Goal: Task Accomplishment & Management: Use online tool/utility

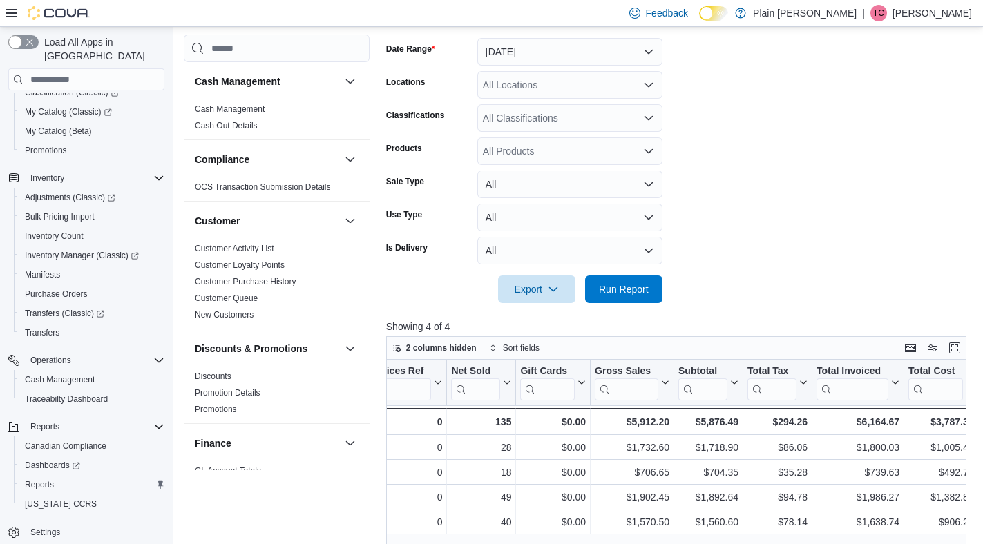
scroll to position [159, 0]
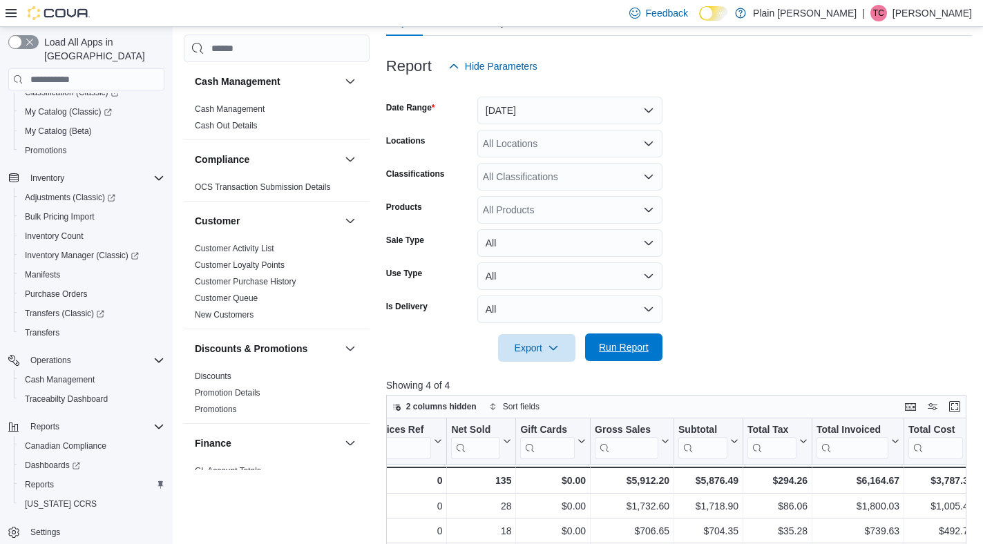
click at [619, 350] on span "Run Report" at bounding box center [624, 348] width 50 height 14
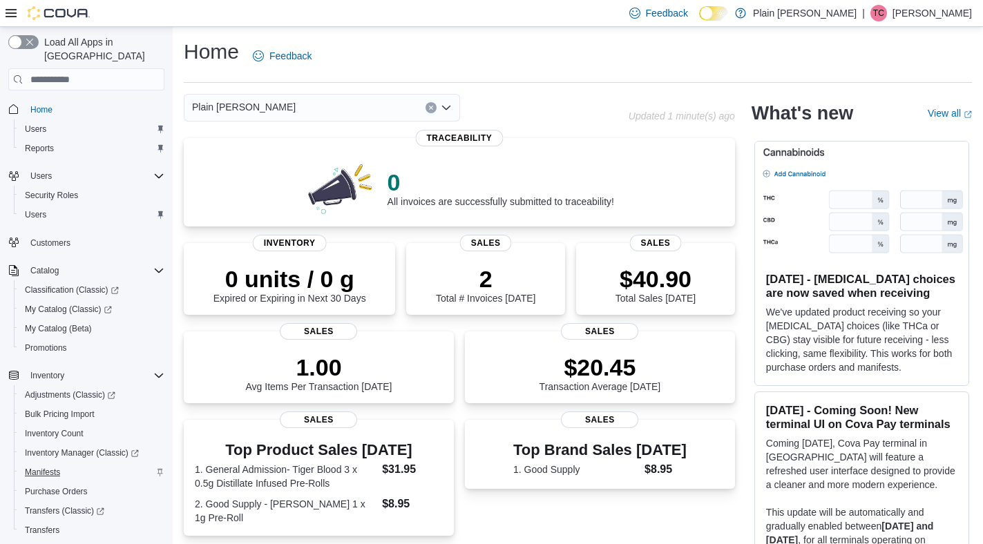
scroll to position [198, 0]
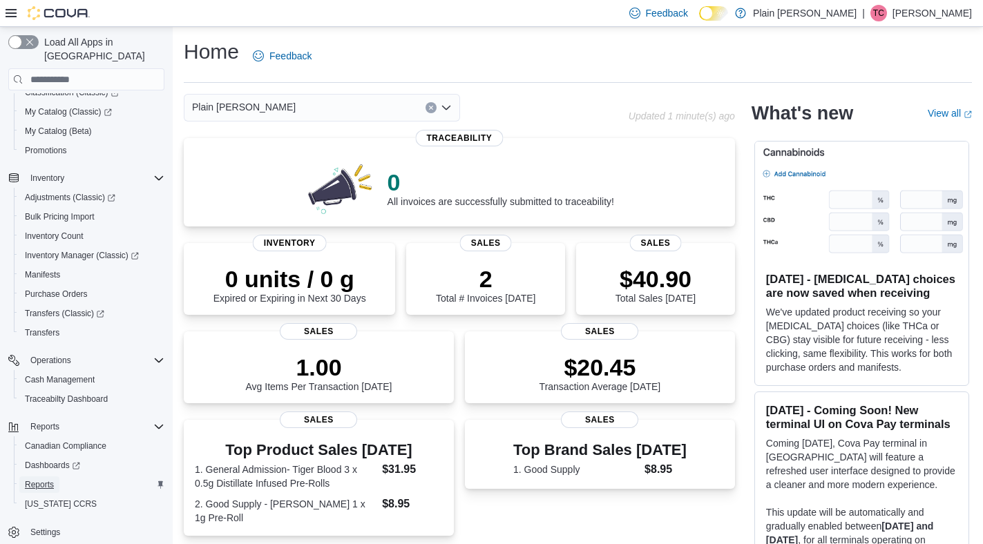
click at [47, 480] on span "Reports" at bounding box center [39, 485] width 29 height 11
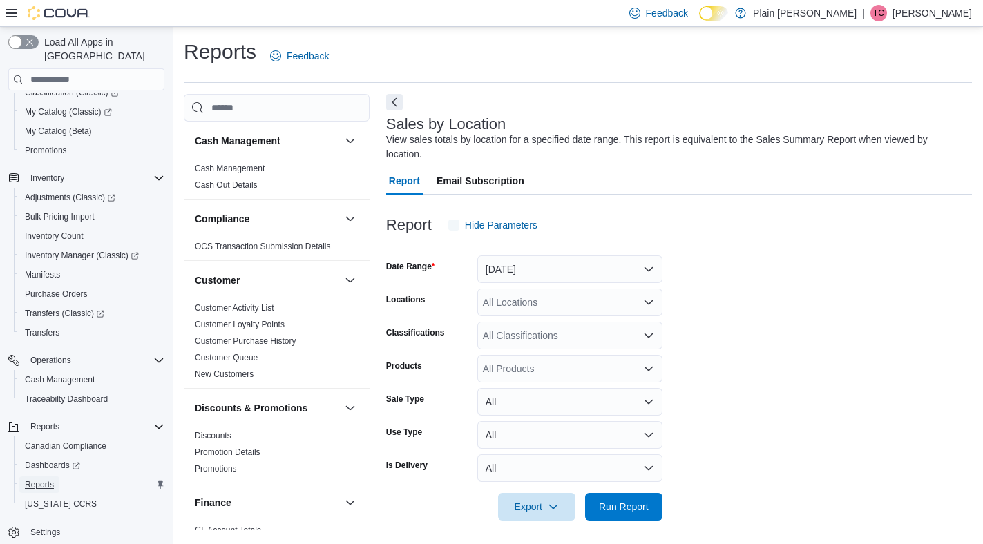
scroll to position [4, 0]
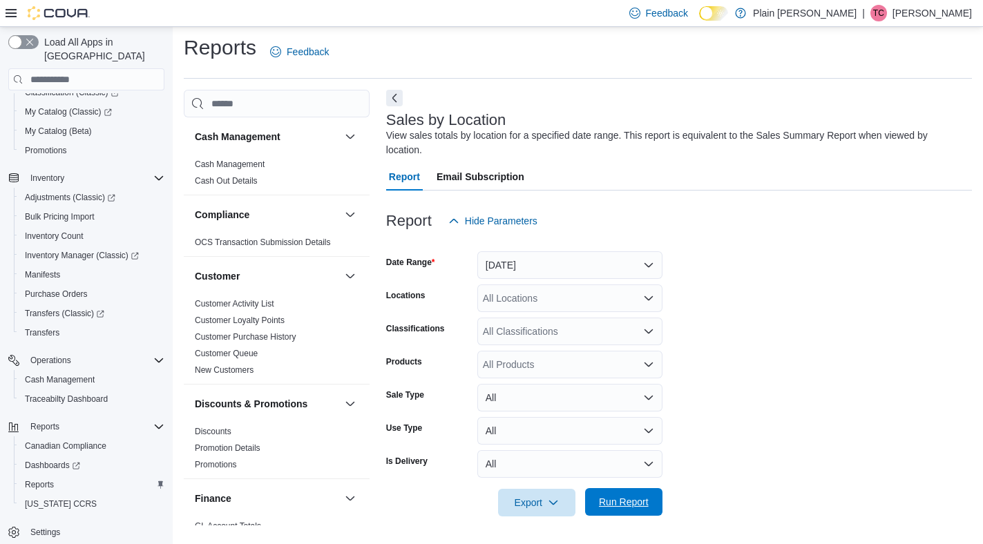
click at [630, 509] on span "Run Report" at bounding box center [624, 502] width 50 height 14
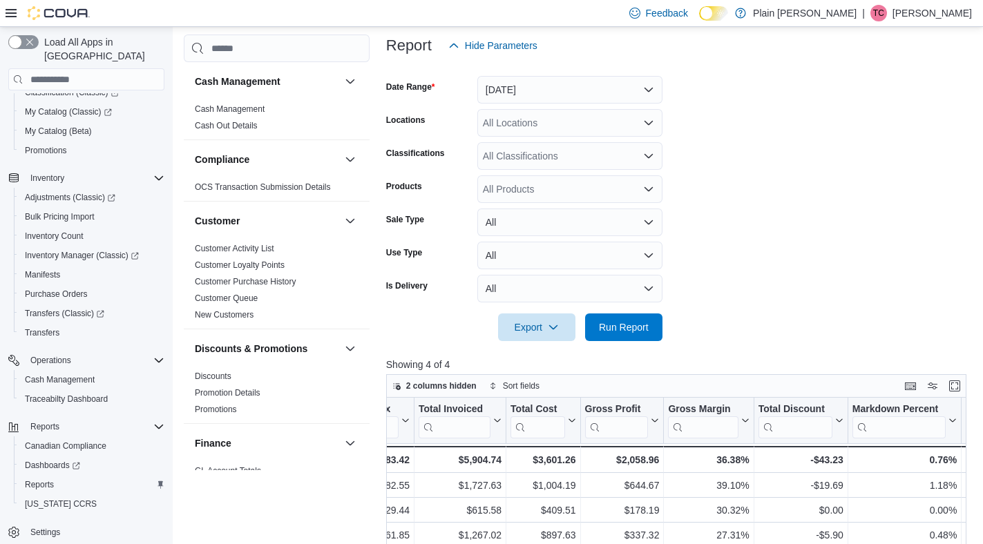
scroll to position [182, 0]
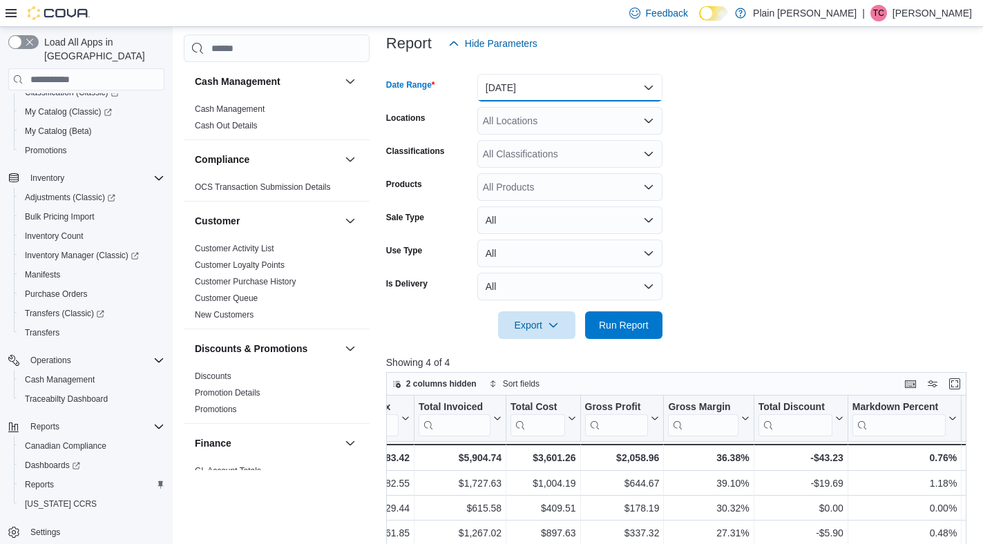
click at [606, 87] on button "[DATE]" at bounding box center [569, 88] width 185 height 28
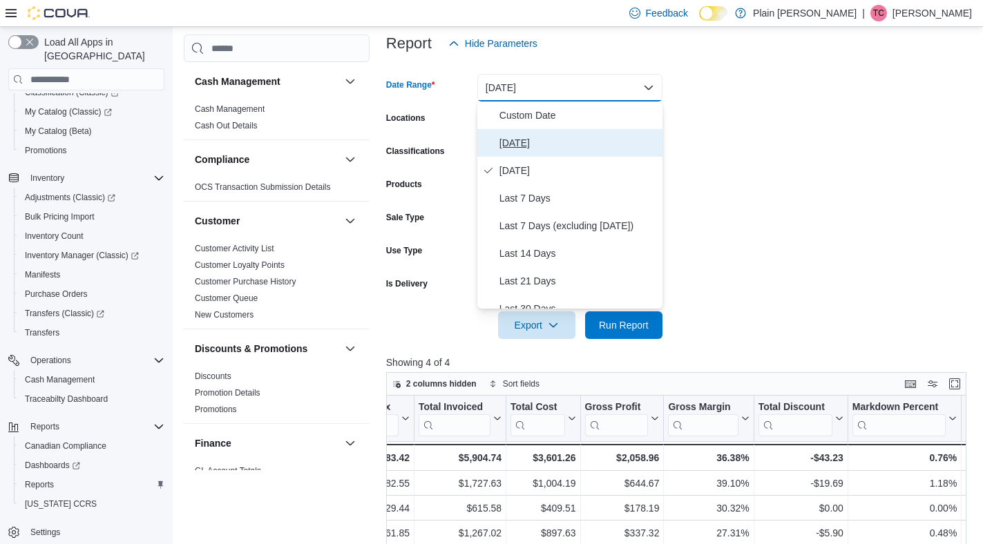
click at [569, 150] on span "[DATE]" at bounding box center [579, 143] width 158 height 17
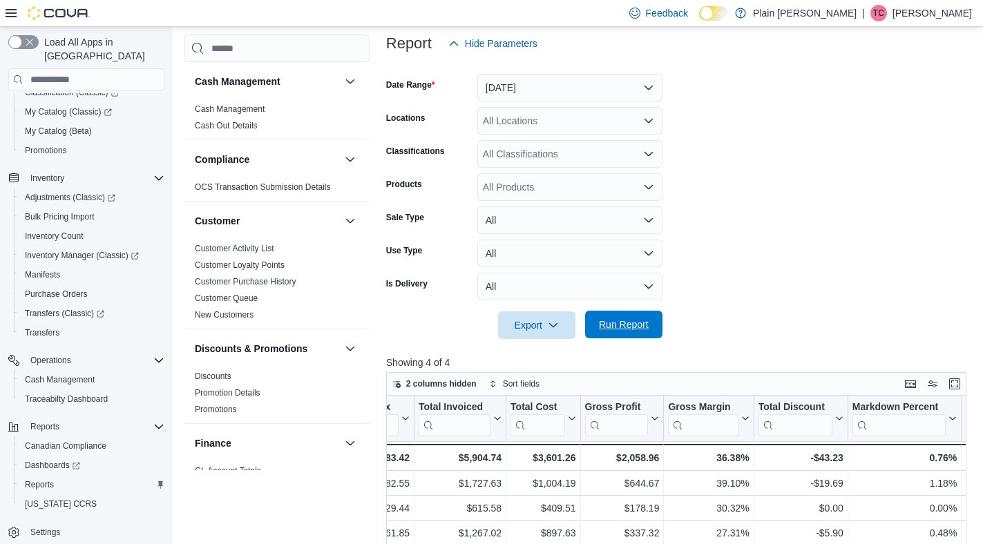
click at [607, 335] on span "Run Report" at bounding box center [624, 325] width 61 height 28
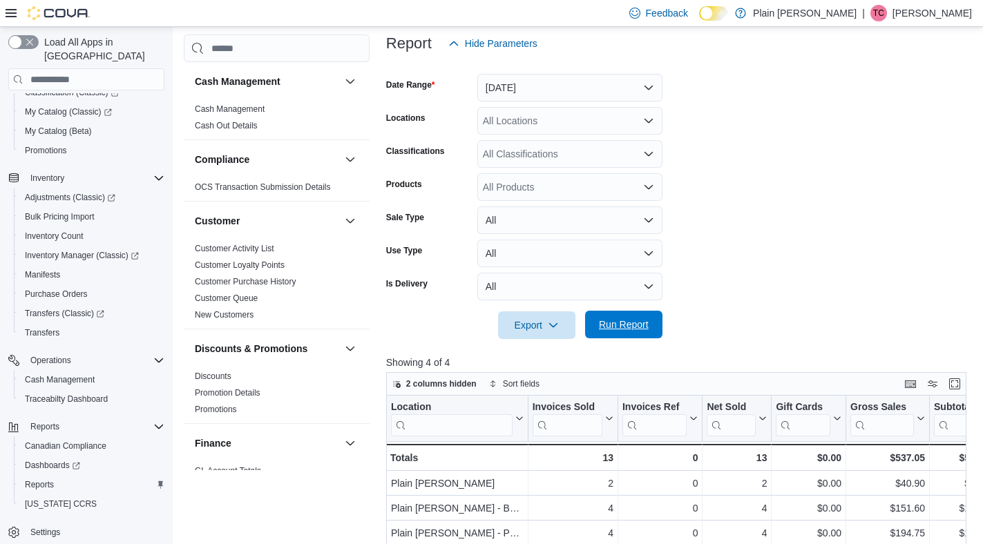
click at [607, 334] on span "Run Report" at bounding box center [624, 325] width 61 height 28
click at [629, 341] on div at bounding box center [679, 347] width 586 height 17
click at [629, 323] on span "Run Report" at bounding box center [624, 325] width 50 height 14
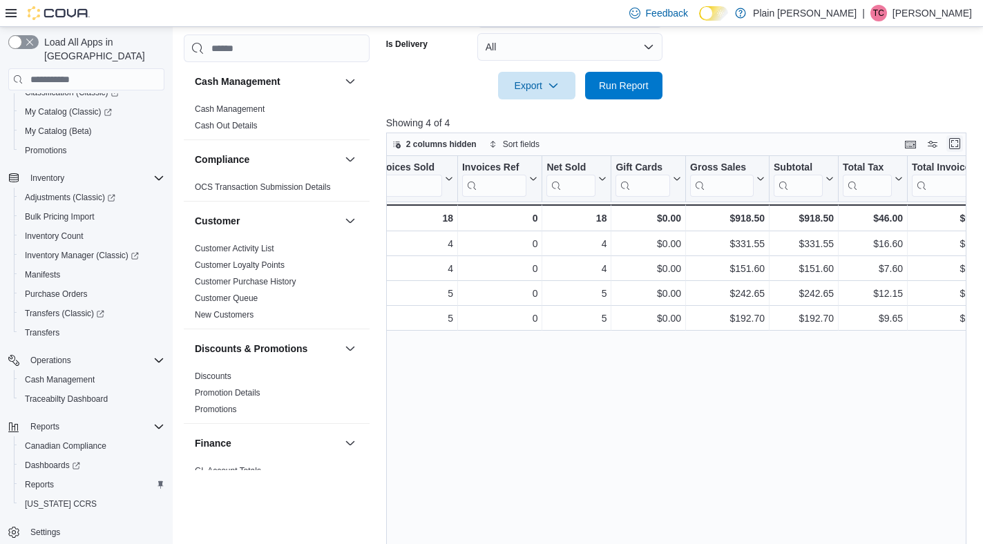
scroll to position [420, 0]
click at [642, 88] on span "Run Report" at bounding box center [624, 86] width 50 height 14
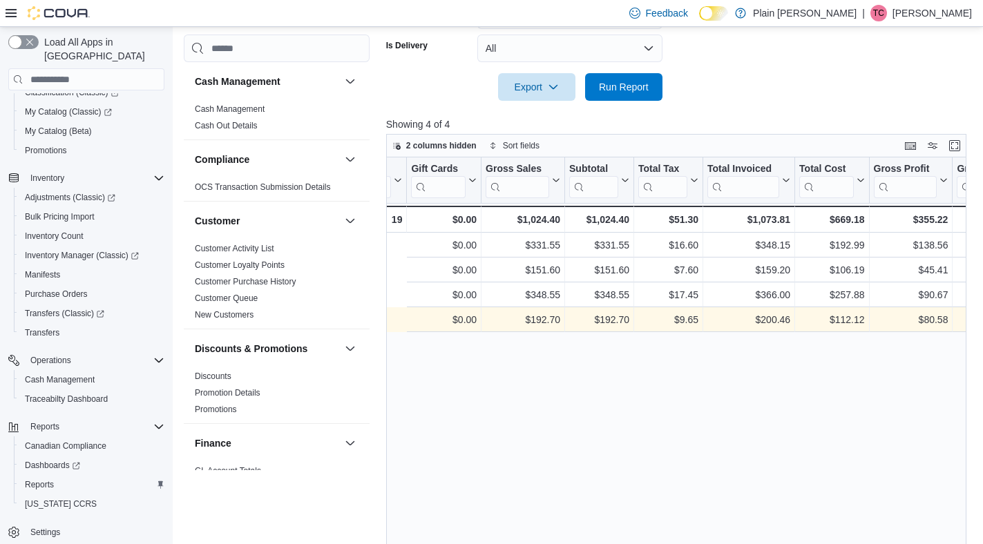
scroll to position [0, 551]
